Goal: Find specific page/section: Find specific page/section

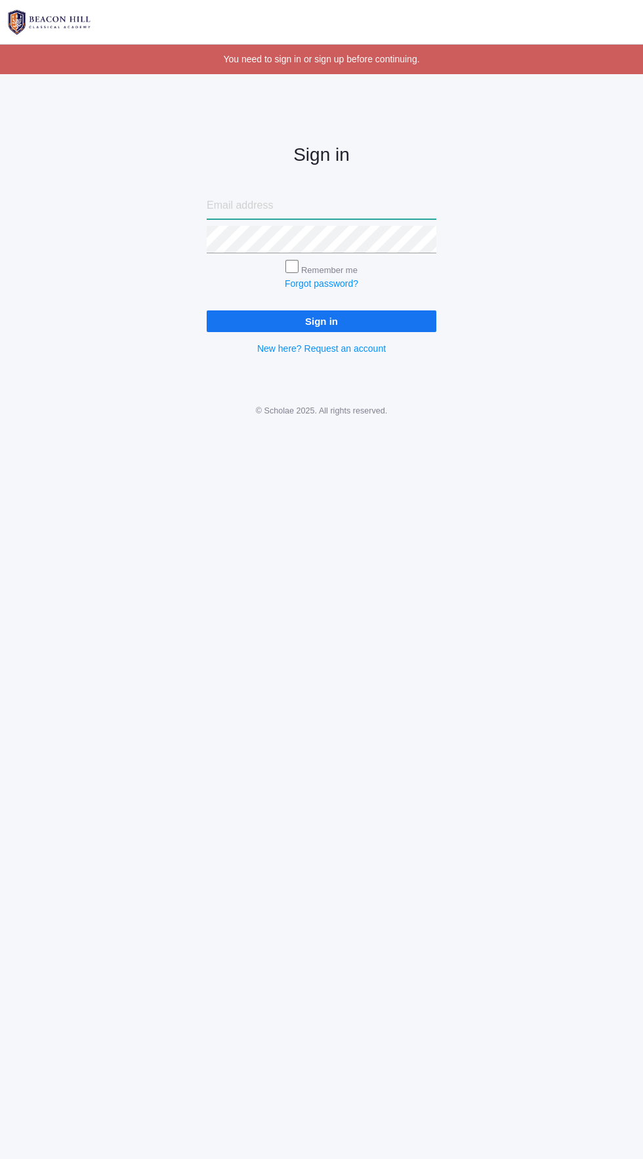
click at [265, 208] on input "email" at bounding box center [322, 206] width 230 height 28
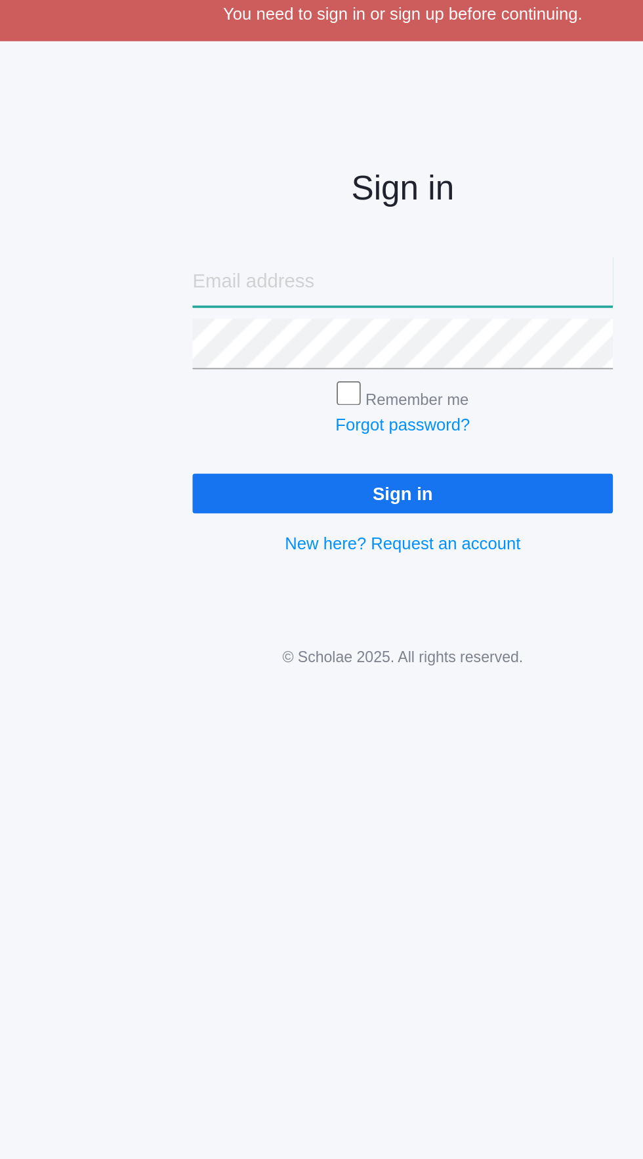
click at [265, 217] on input "email" at bounding box center [322, 206] width 230 height 28
click at [284, 200] on input "email" at bounding box center [322, 206] width 230 height 28
type input "Feluus_ghabi@hotmail.com"
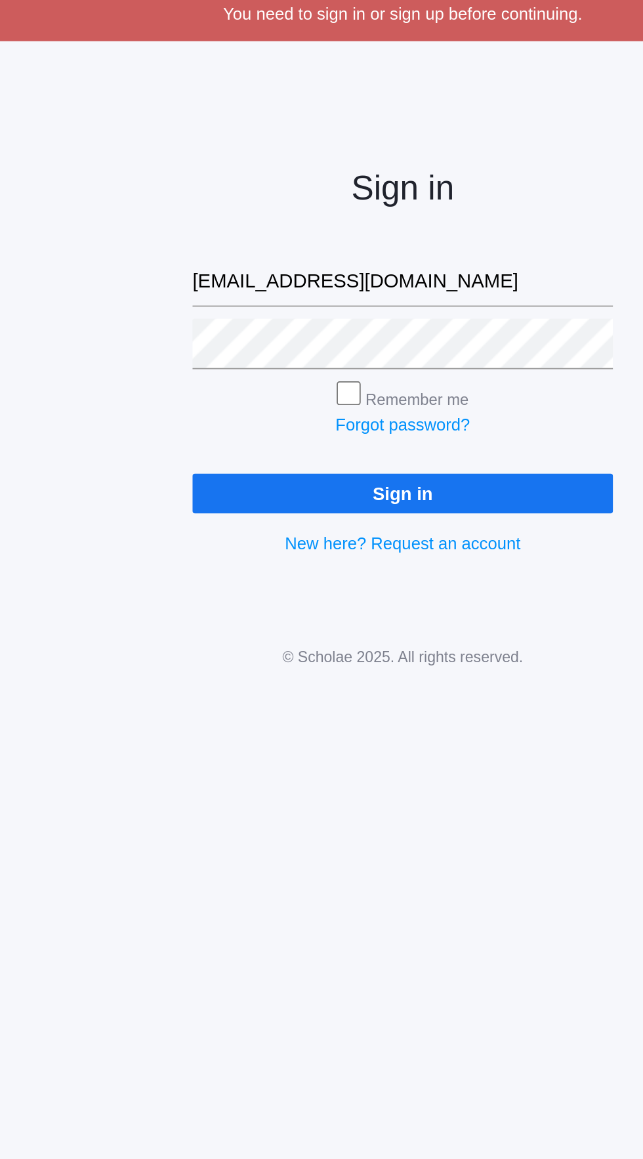
click at [351, 325] on input "Sign in" at bounding box center [322, 321] width 230 height 22
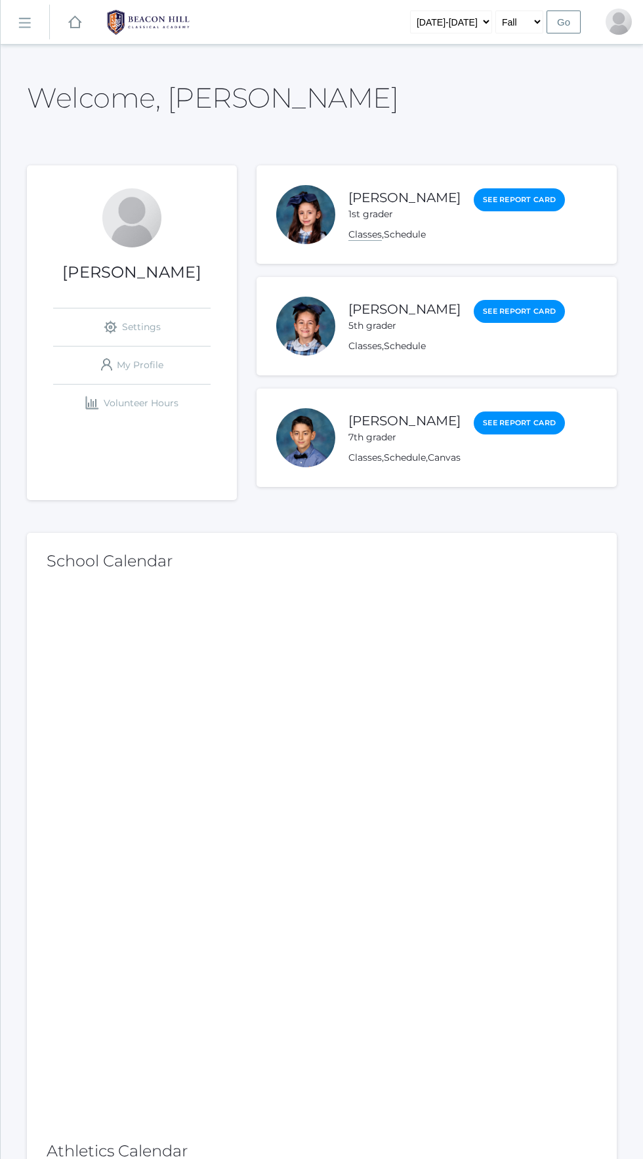
click at [349, 234] on link "Classes" at bounding box center [365, 234] width 33 height 12
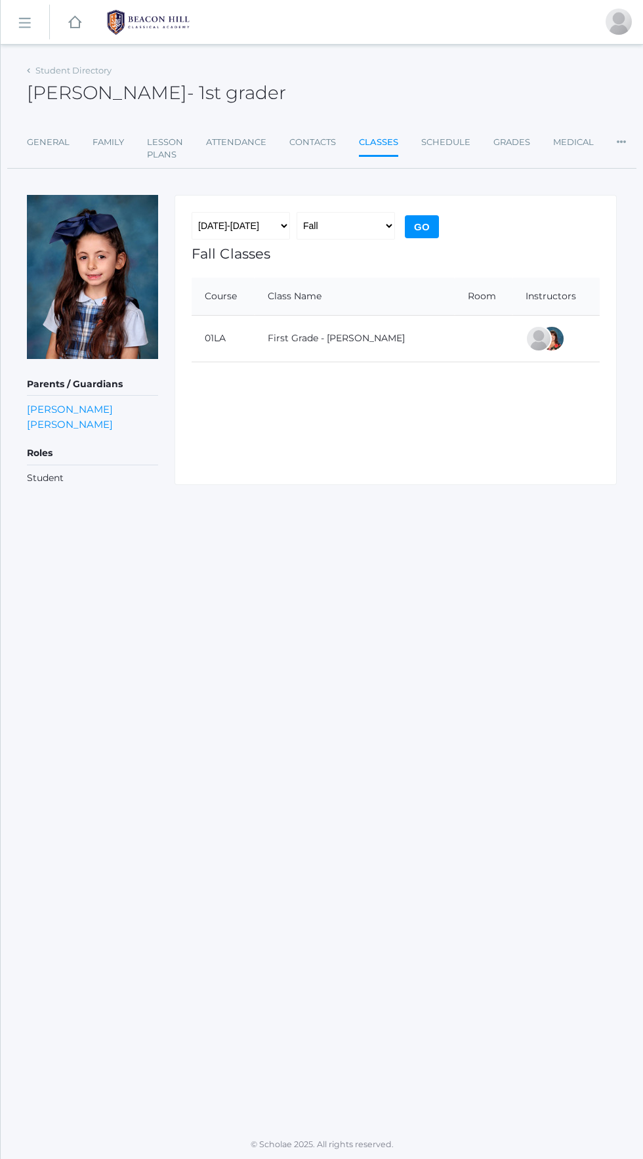
click at [26, 24] on rect at bounding box center [24, 23] width 21 height 21
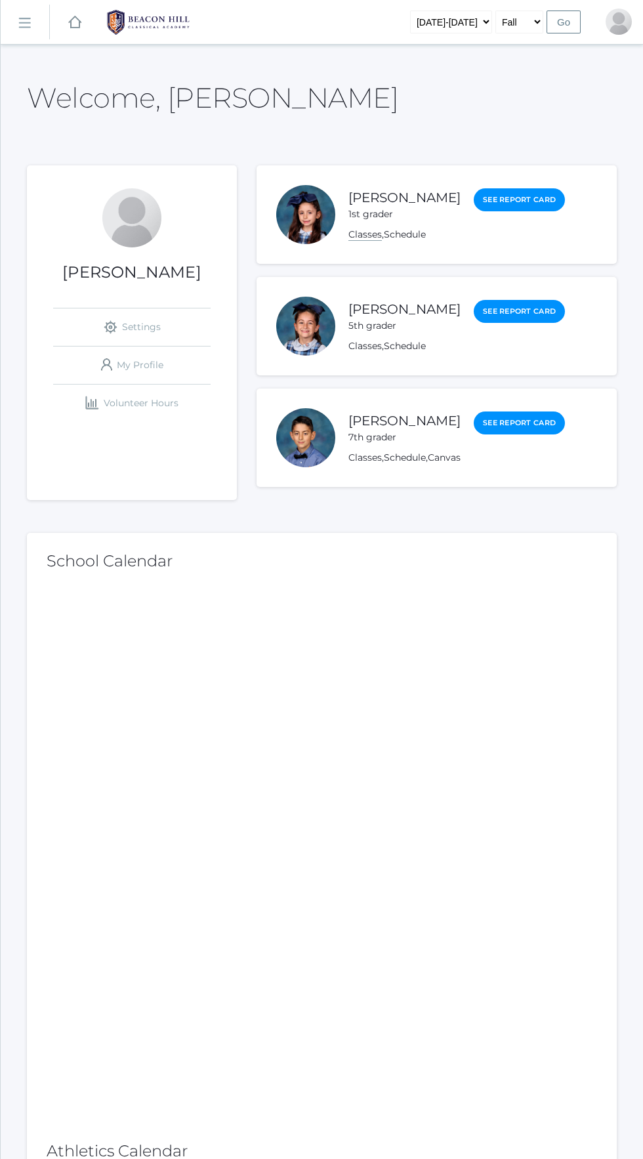
click at [349, 234] on link "Classes" at bounding box center [365, 234] width 33 height 12
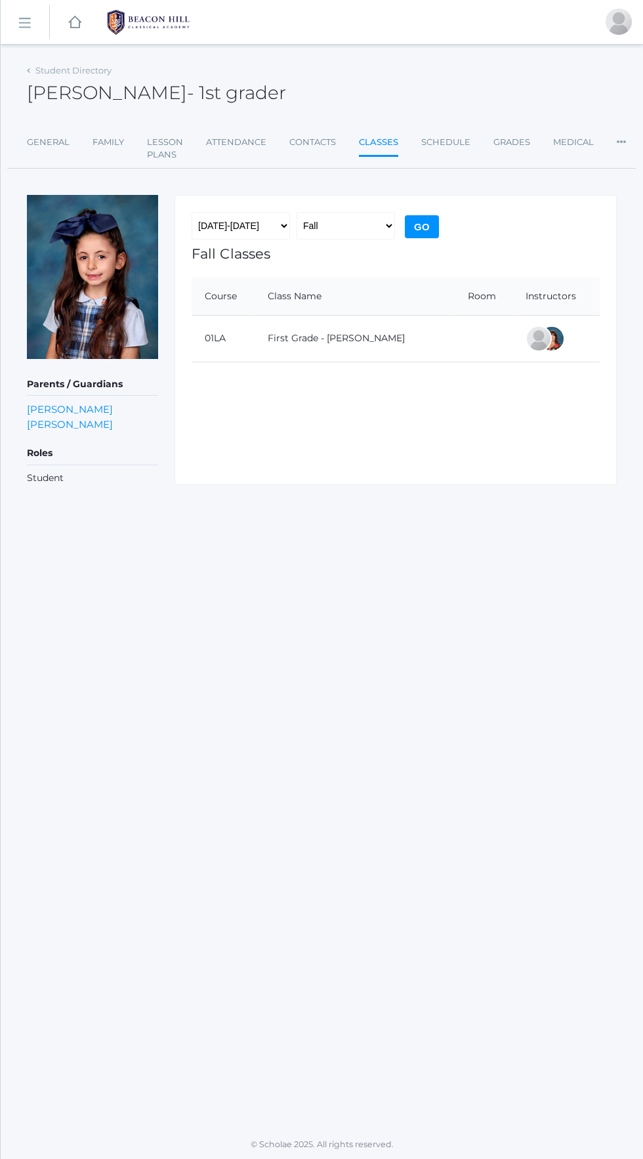
click at [547, 345] on div at bounding box center [552, 339] width 26 height 26
click at [529, 351] on div at bounding box center [539, 339] width 26 height 26
click at [541, 351] on div at bounding box center [552, 339] width 26 height 26
click at [547, 349] on div at bounding box center [552, 339] width 26 height 26
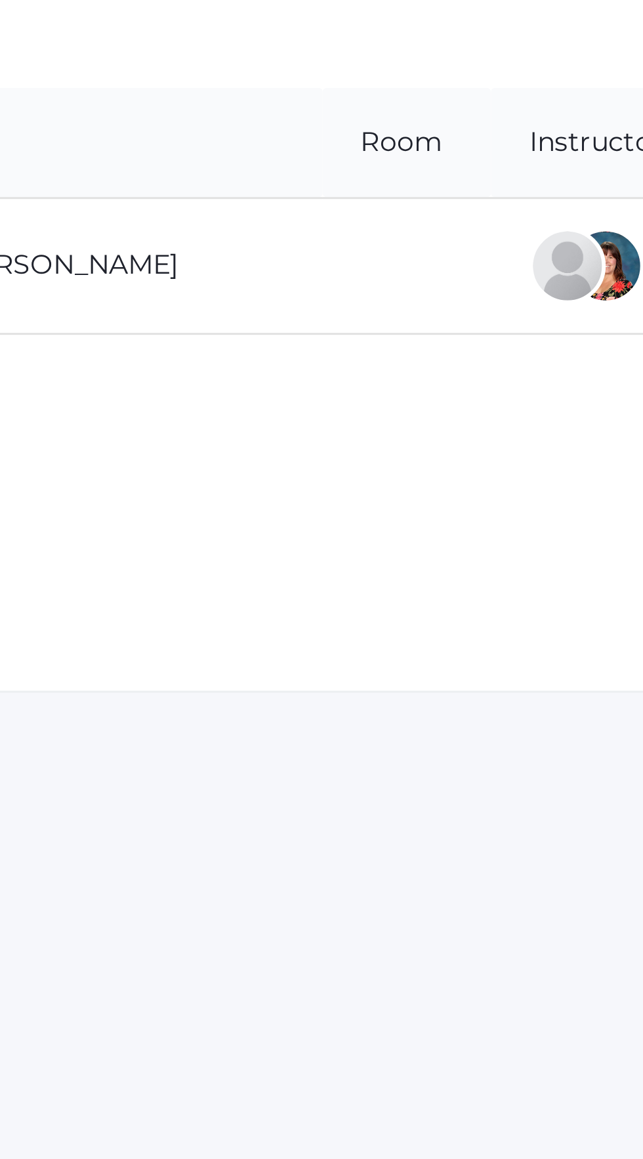
scroll to position [2, 0]
click at [546, 339] on div at bounding box center [552, 339] width 26 height 26
click at [542, 337] on div at bounding box center [552, 339] width 26 height 26
click at [543, 339] on div at bounding box center [552, 339] width 26 height 26
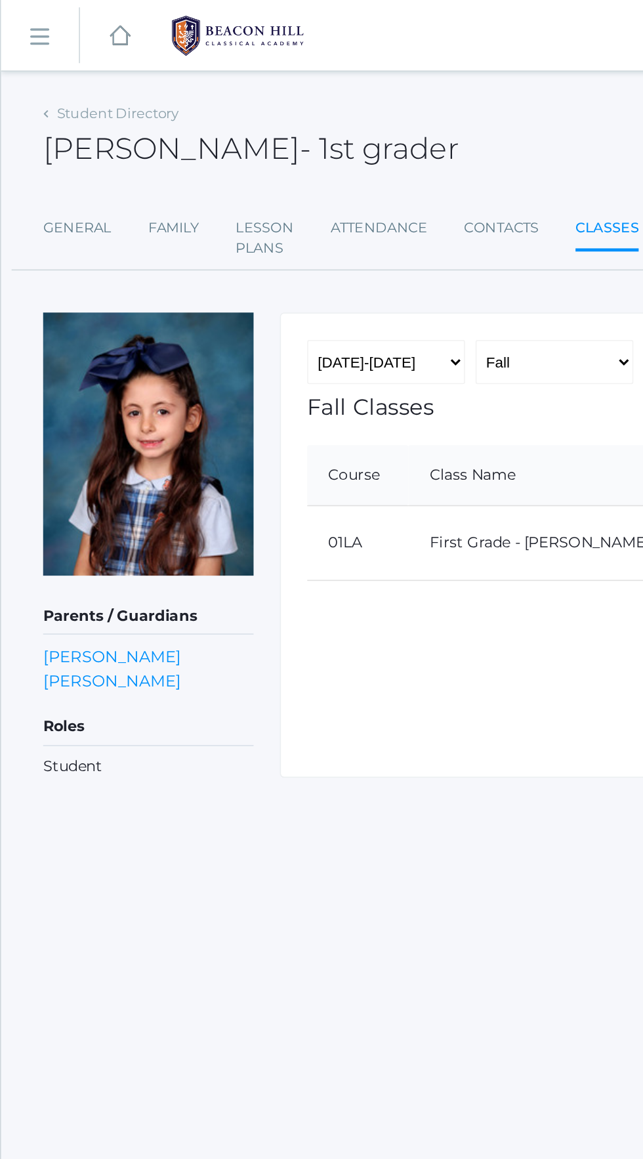
scroll to position [0, 0]
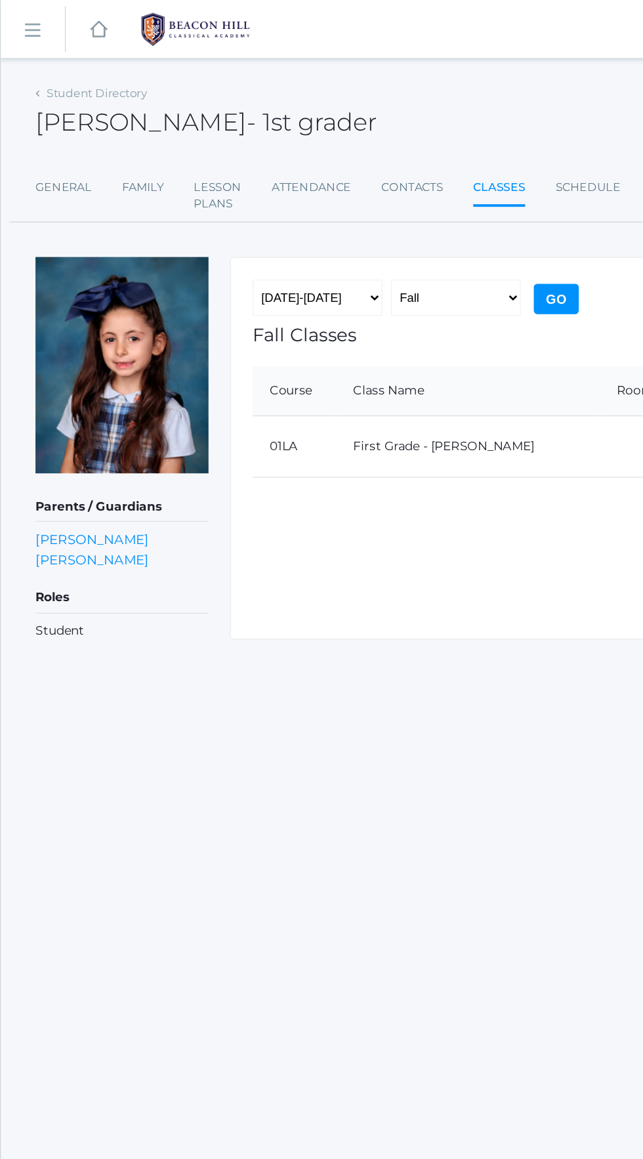
click at [38, 34] on link "icons/ui/navigation/hamburger Created with Sketch." at bounding box center [25, 22] width 49 height 35
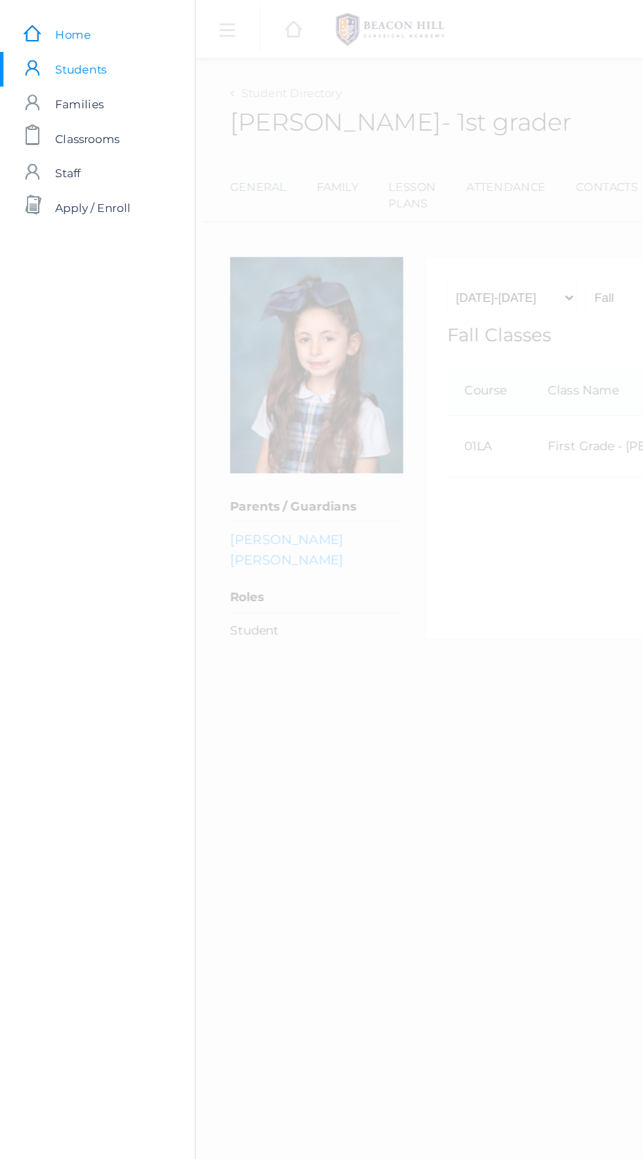
click at [55, 26] on span "Home" at bounding box center [55, 26] width 27 height 26
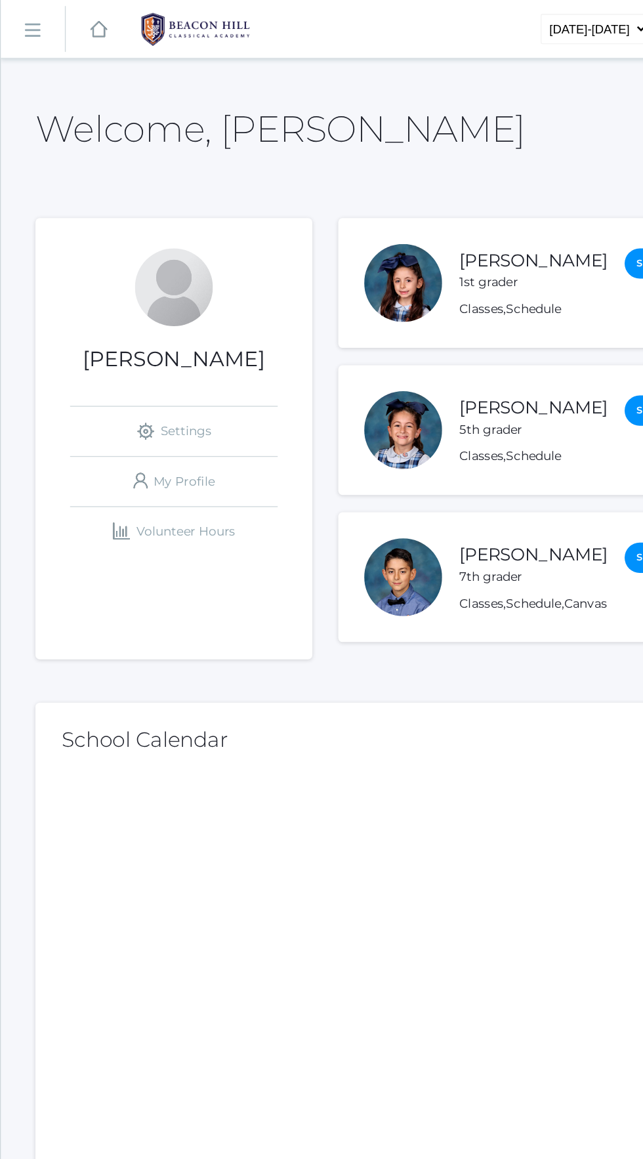
click at [302, 353] on div at bounding box center [305, 326] width 59 height 59
click at [301, 337] on div at bounding box center [305, 326] width 59 height 59
click at [349, 318] on link "[PERSON_NAME]" at bounding box center [405, 309] width 112 height 16
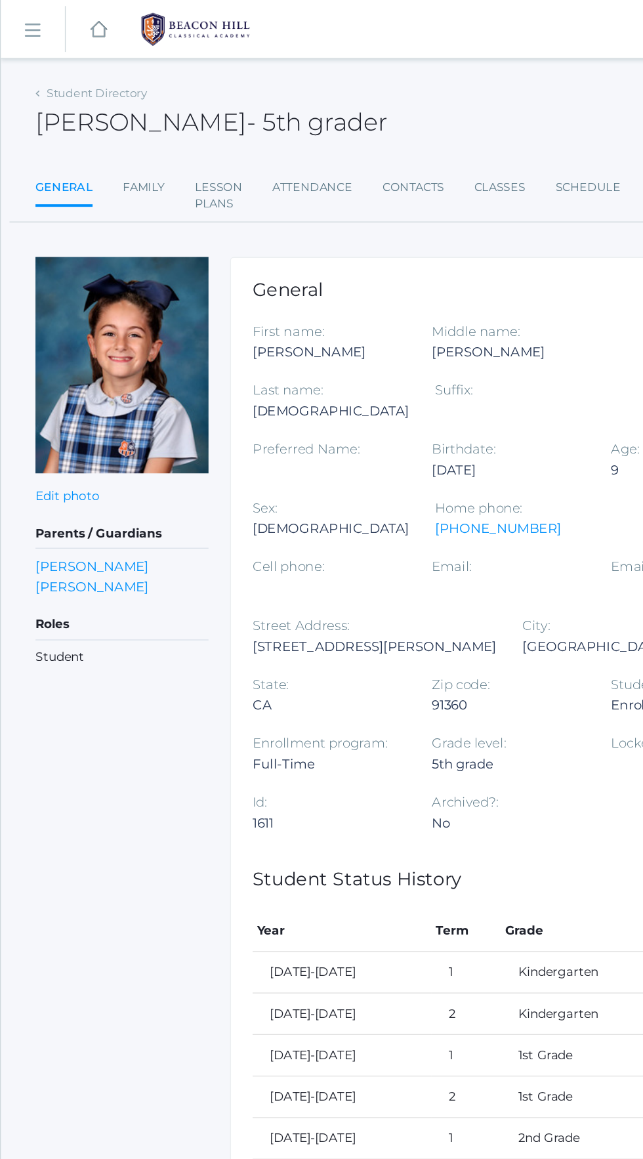
click at [30, 37] on link "icons/ui/navigation/hamburger Created with Sketch." at bounding box center [25, 22] width 49 height 35
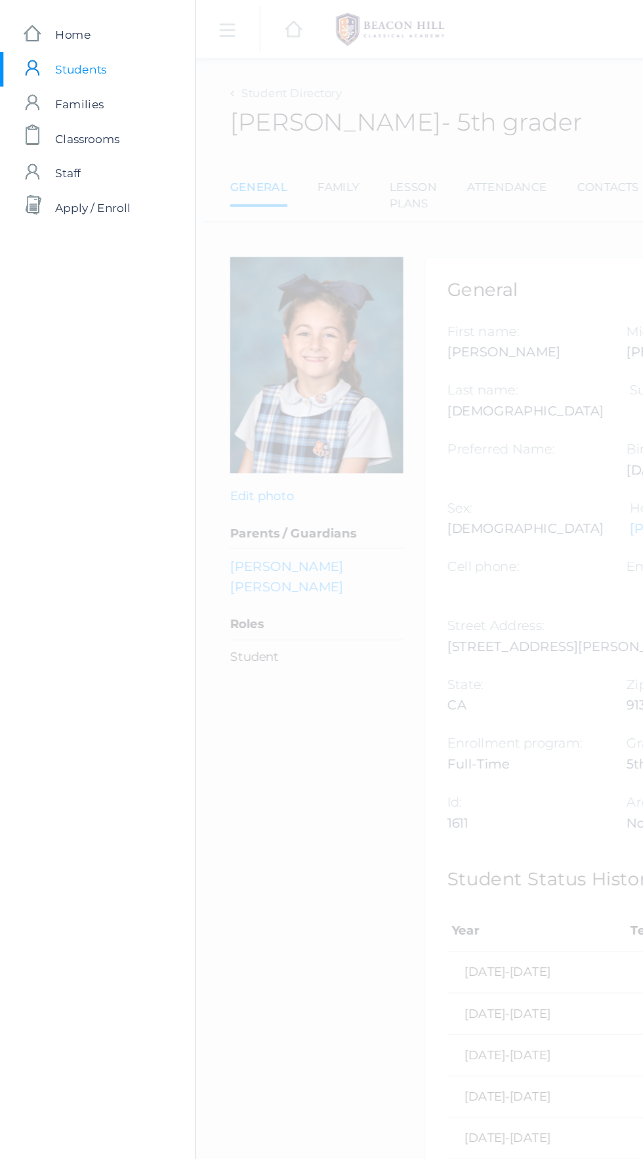
click at [407, 378] on div "icons/ui/navigation/hamburger Created with Sketch. icons/ui/navigation/home Cre…" at bounding box center [469, 601] width 643 height 1203
